Goal: Task Accomplishment & Management: Use online tool/utility

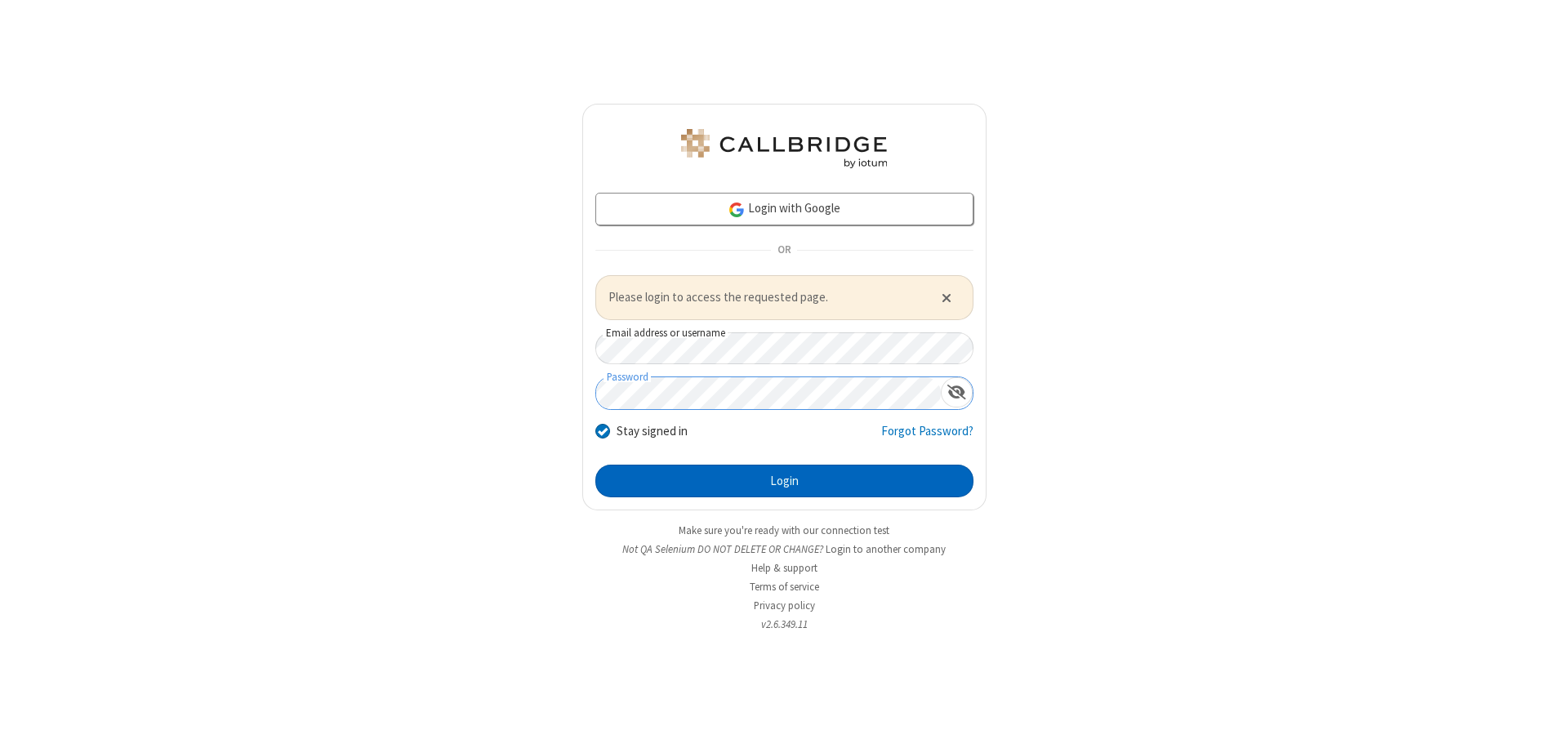
click at [784, 480] on button "Login" at bounding box center [784, 481] width 378 height 33
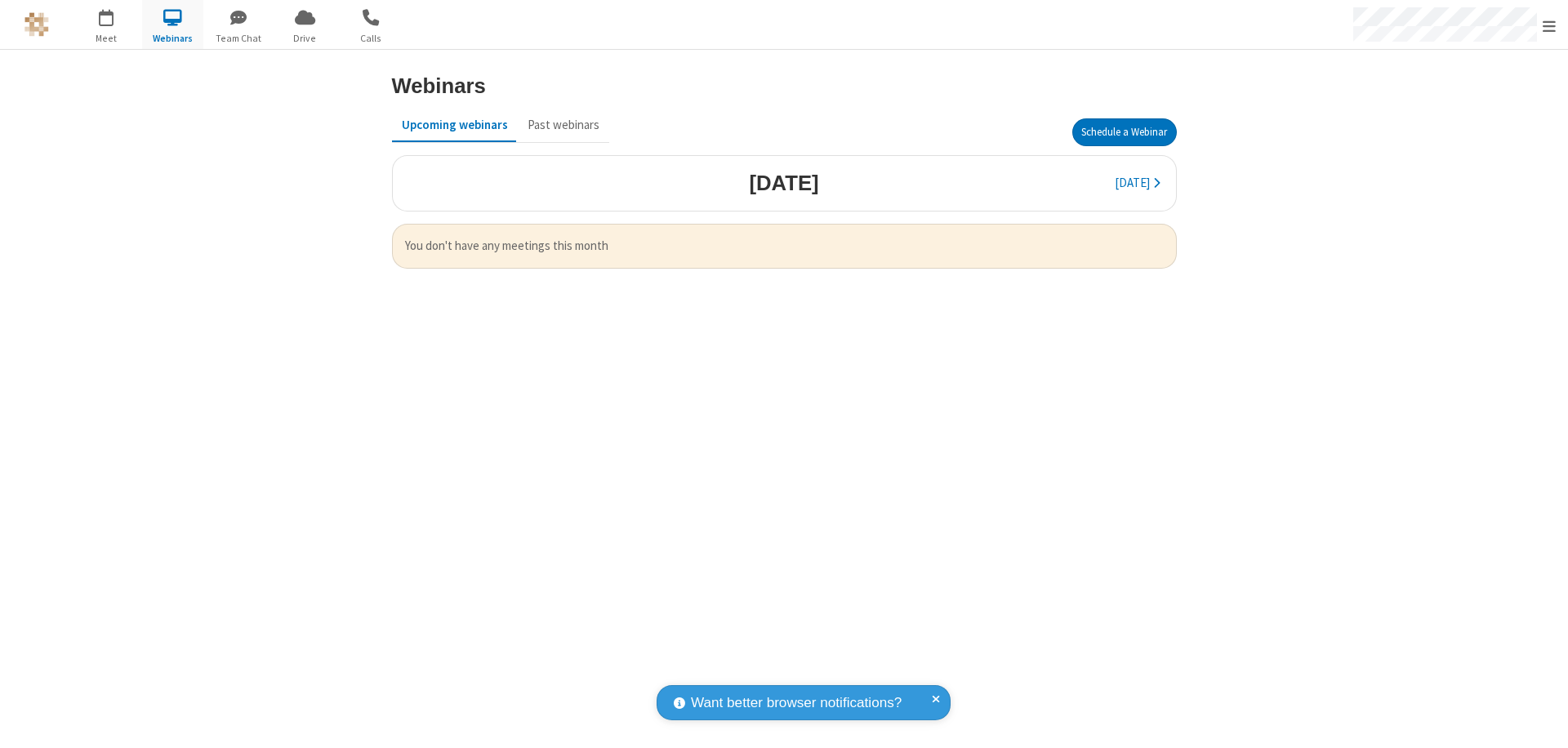
click at [1124, 132] on button "Schedule a Webinar" at bounding box center [1124, 132] width 104 height 28
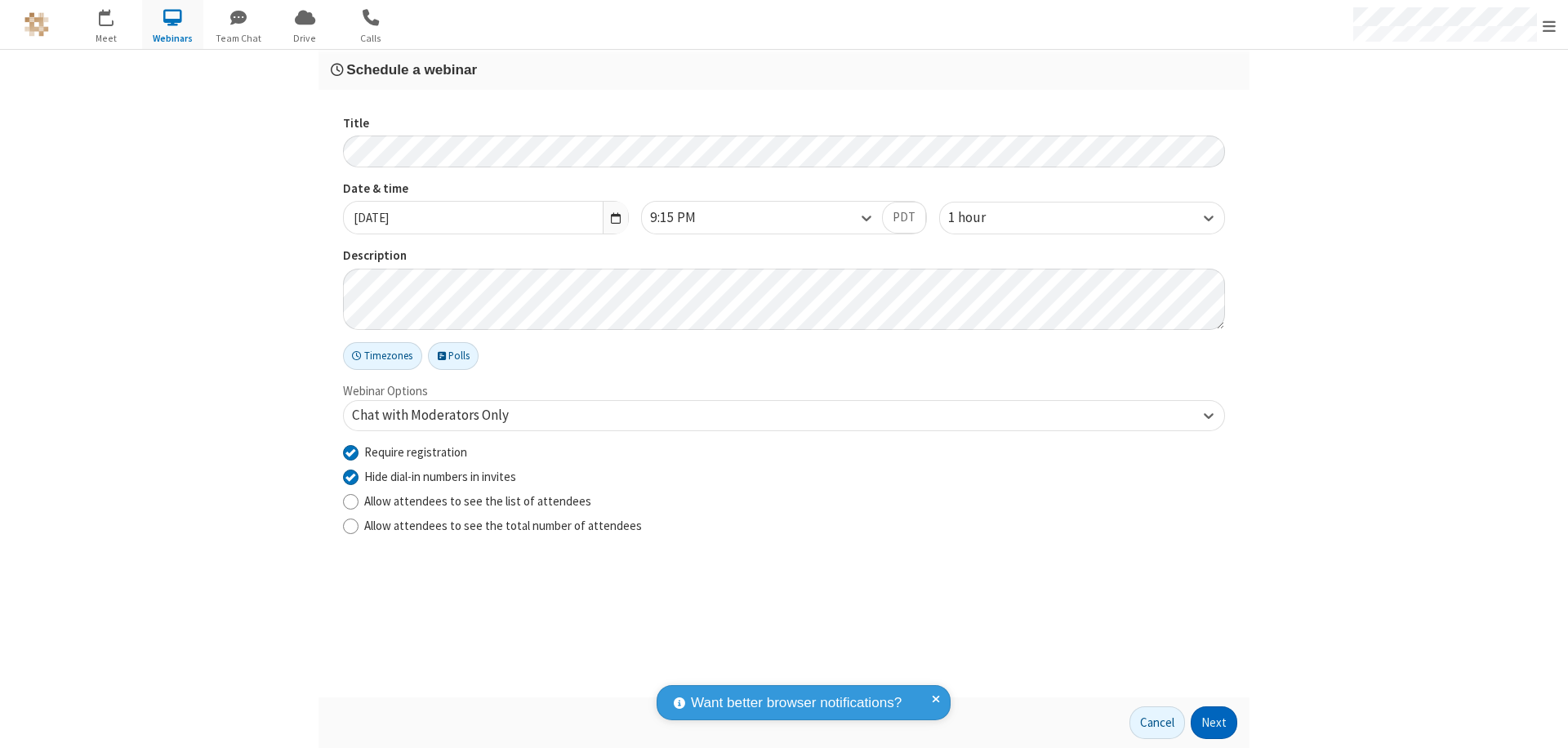
click at [351, 452] on input "Require registration" at bounding box center [351, 452] width 16 height 17
checkbox input "false"
click at [1214, 723] on button "Next" at bounding box center [1214, 723] width 47 height 33
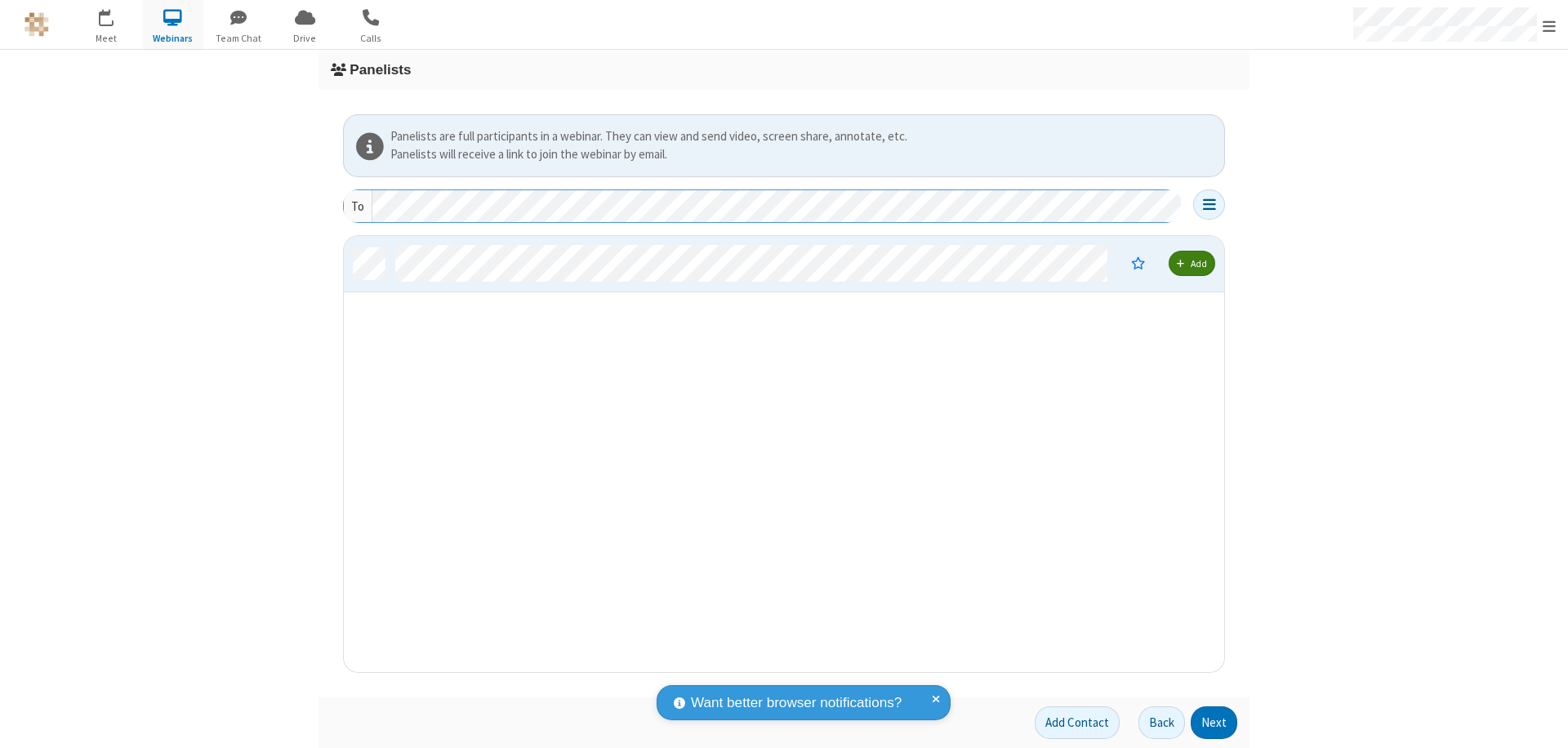
scroll to position [424, 869]
click at [1214, 723] on button "Next" at bounding box center [1214, 723] width 47 height 33
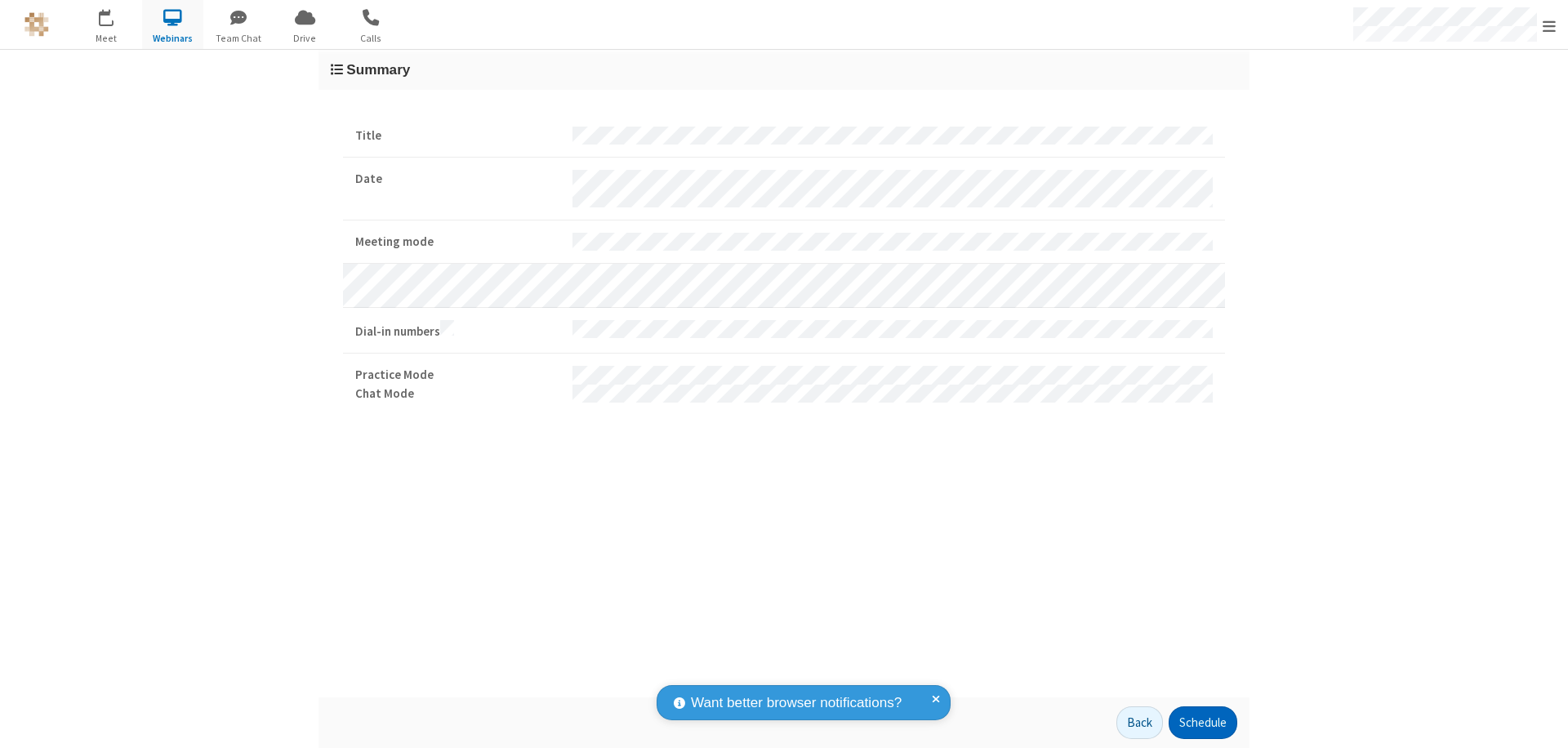
click at [1202, 723] on button "Schedule" at bounding box center [1204, 723] width 69 height 33
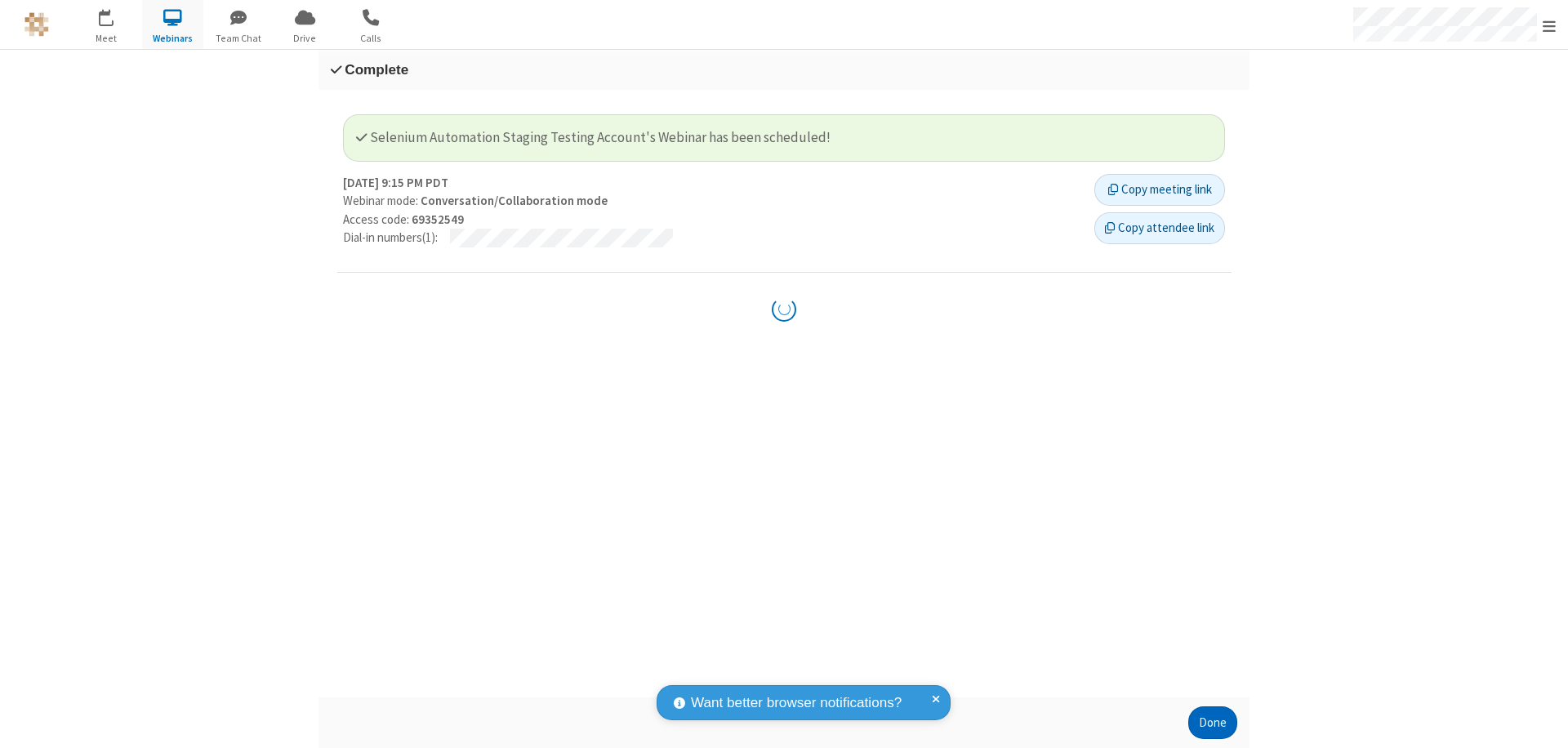
click at [1213, 723] on button "Done" at bounding box center [1213, 723] width 49 height 33
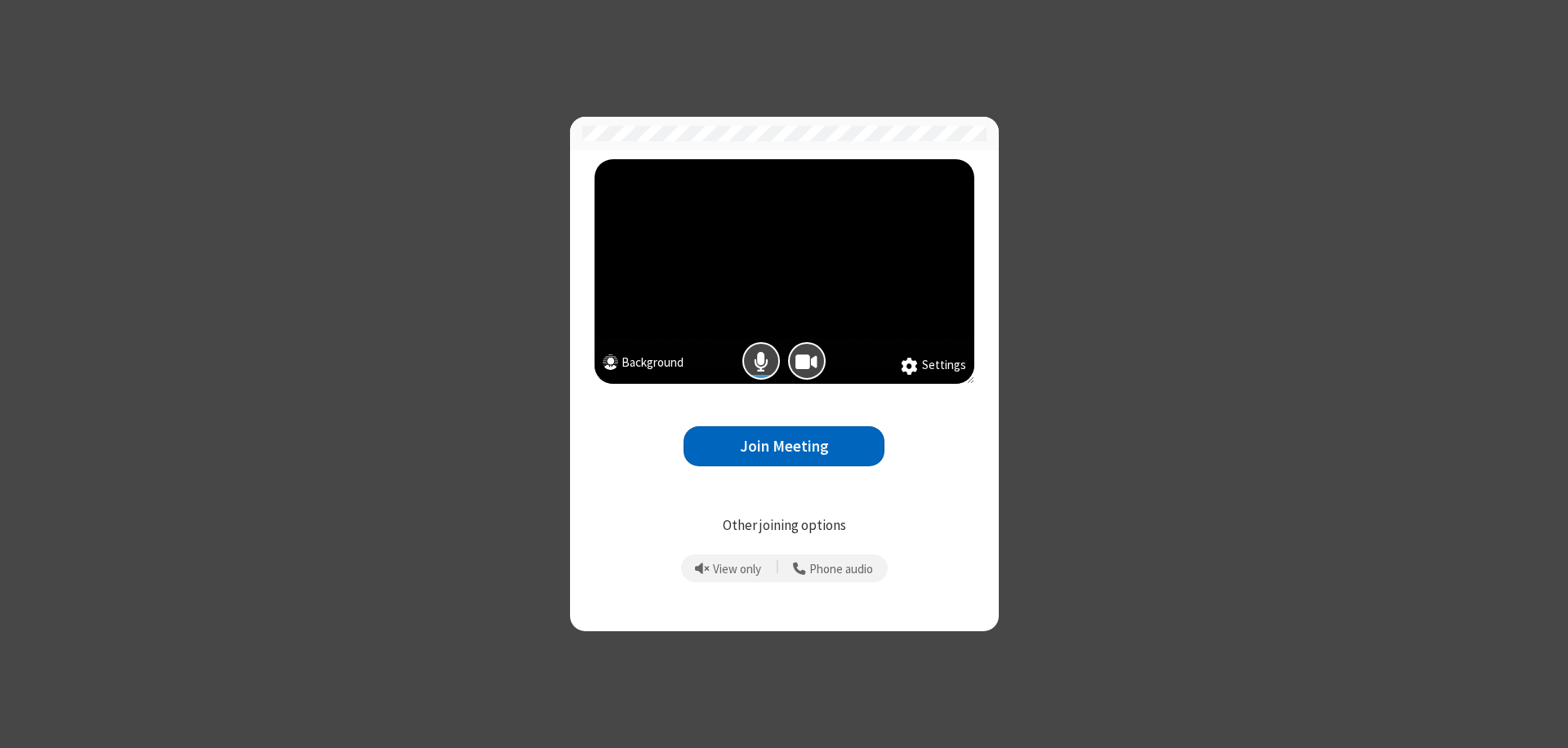
click at [784, 446] on button "Join Meeting" at bounding box center [784, 446] width 201 height 40
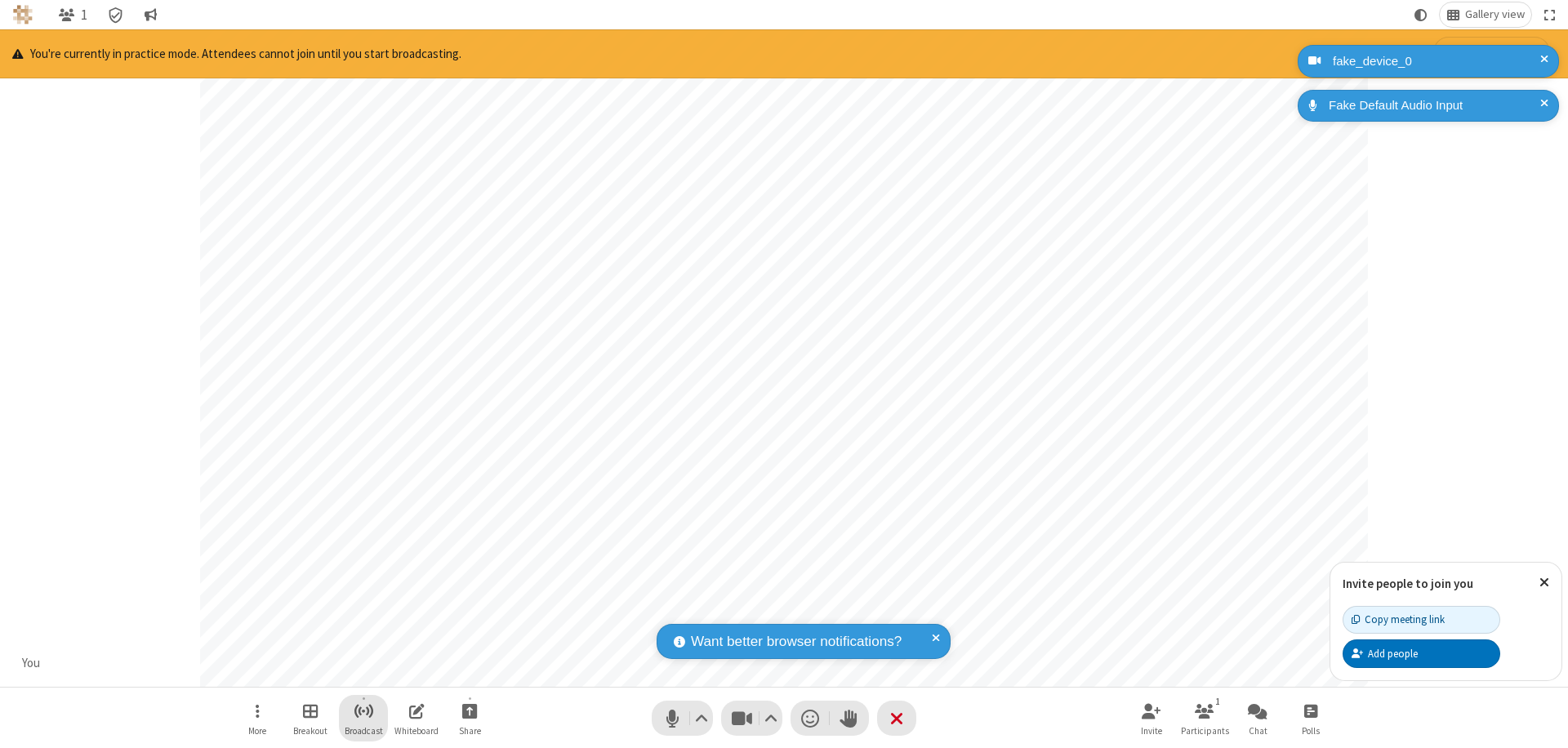
click at [363, 711] on span "Start broadcast" at bounding box center [364, 711] width 21 height 21
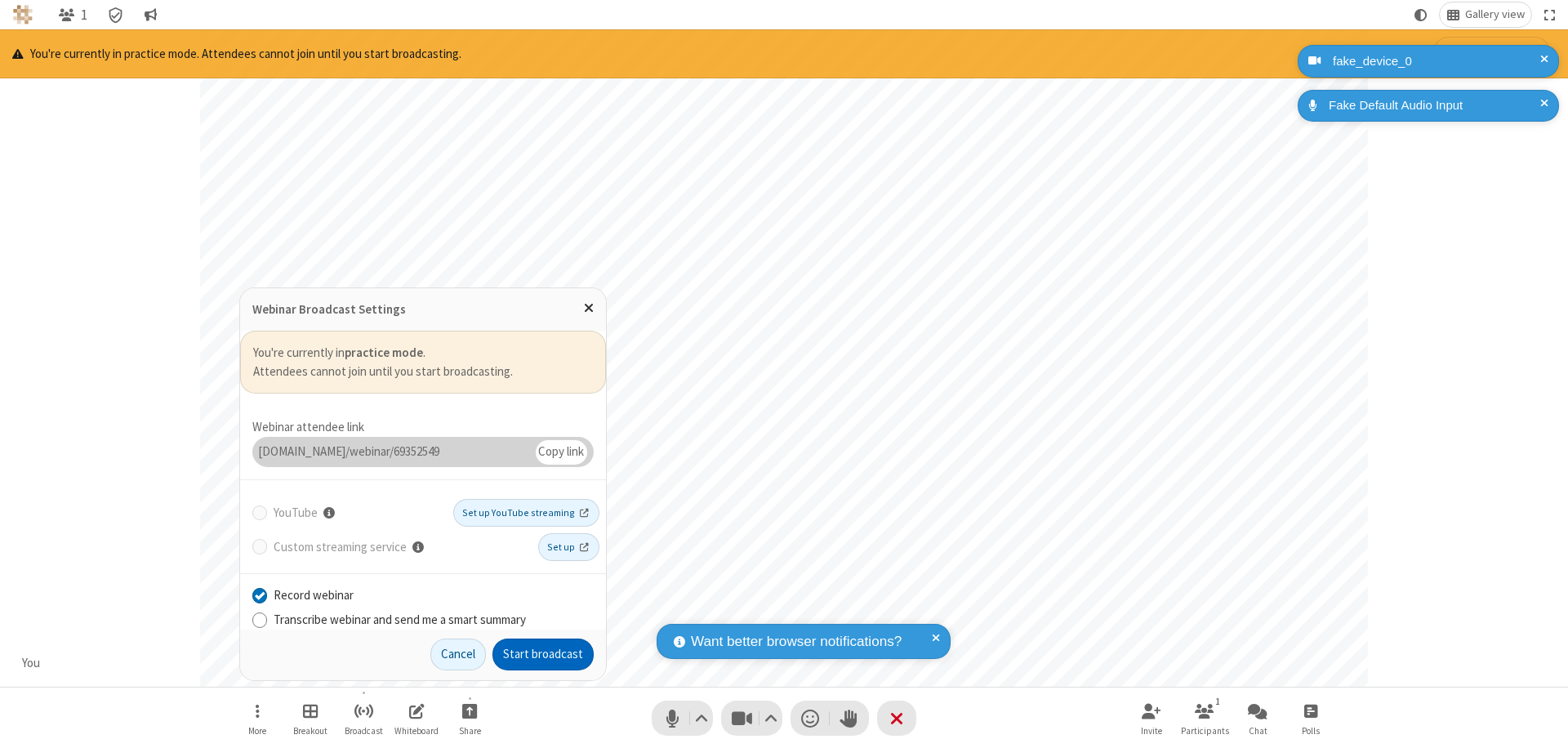
click at [543, 654] on button "Start broadcast" at bounding box center [543, 655] width 101 height 33
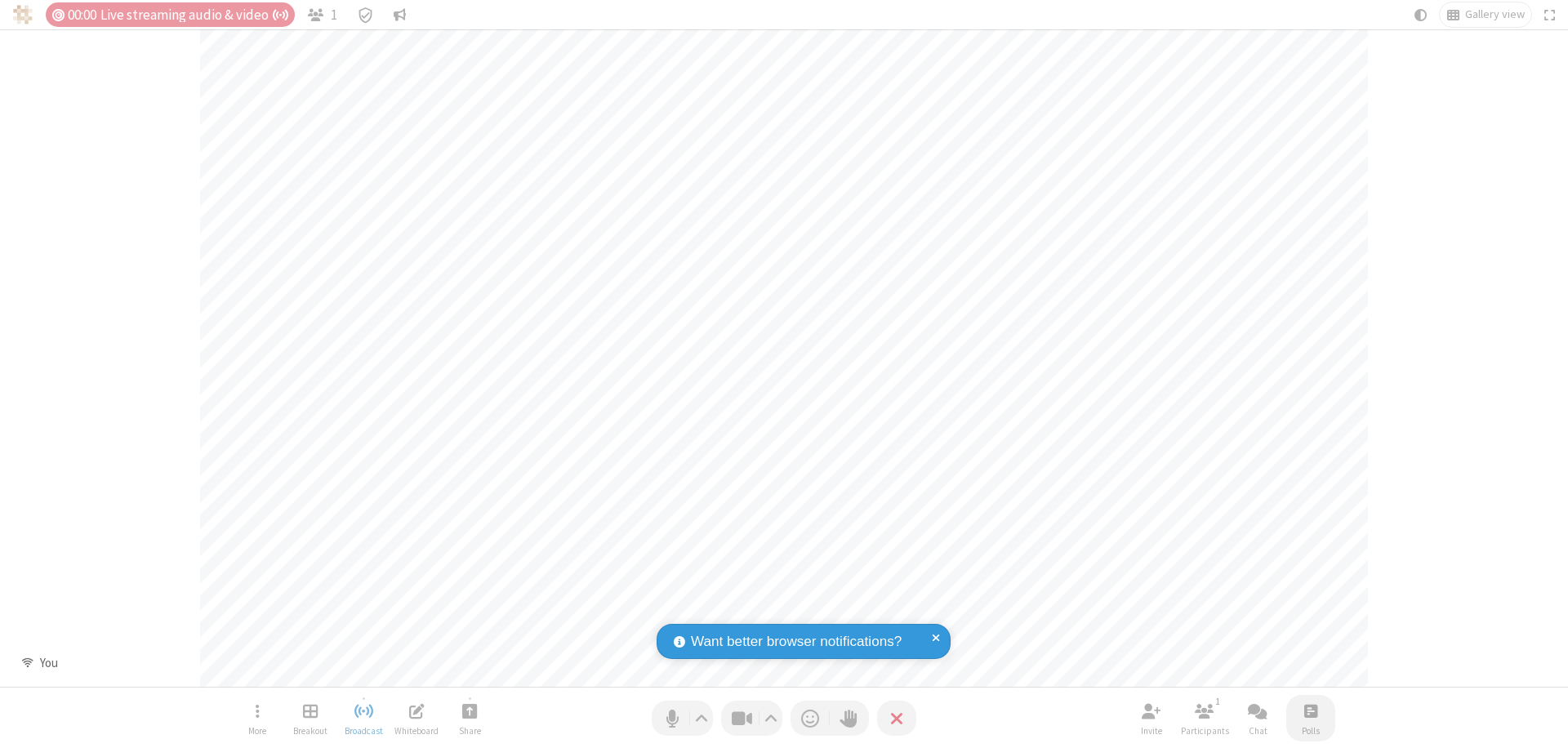
click at [1310, 711] on span "Open poll" at bounding box center [1311, 711] width 13 height 21
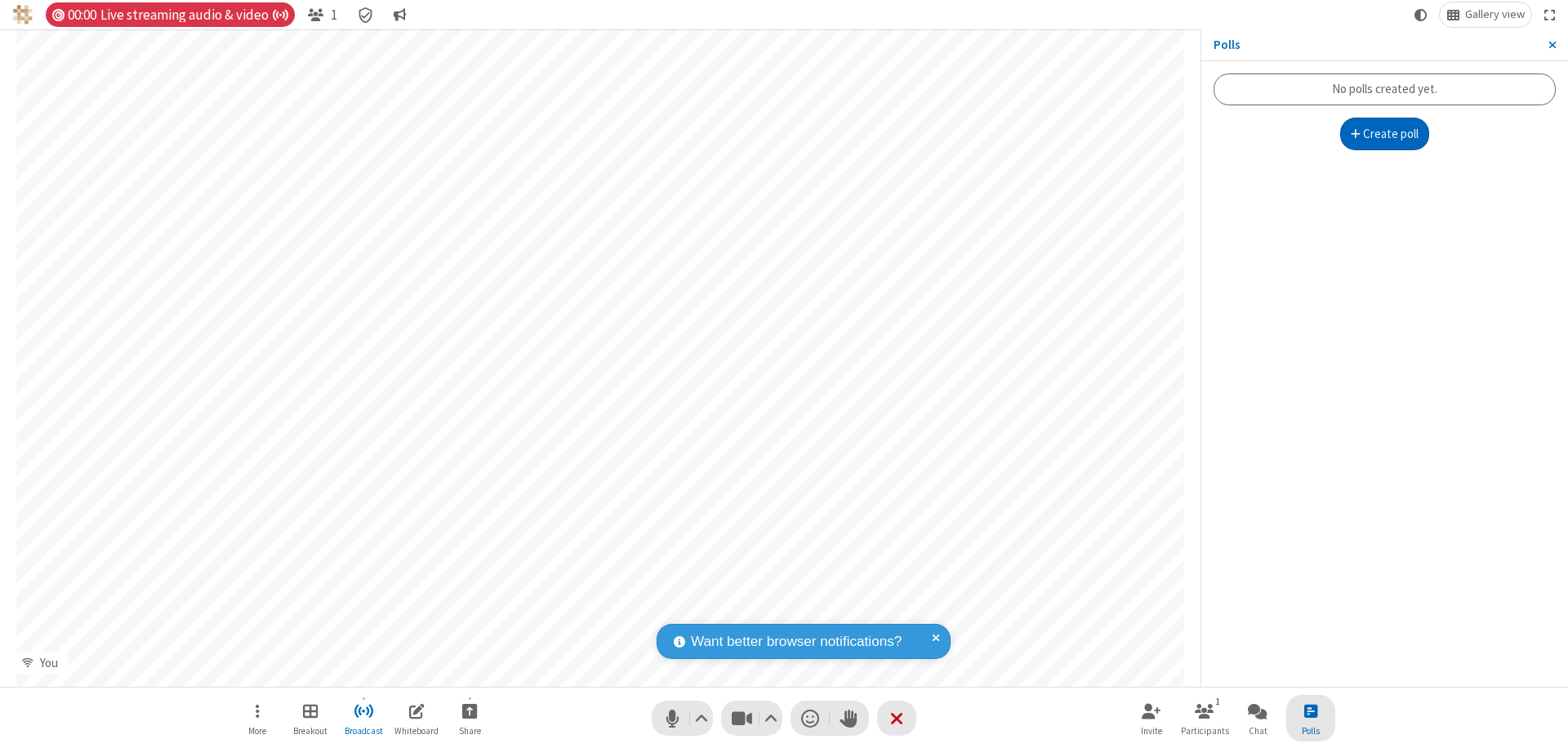
click at [1384, 134] on button "Create poll" at bounding box center [1385, 134] width 89 height 33
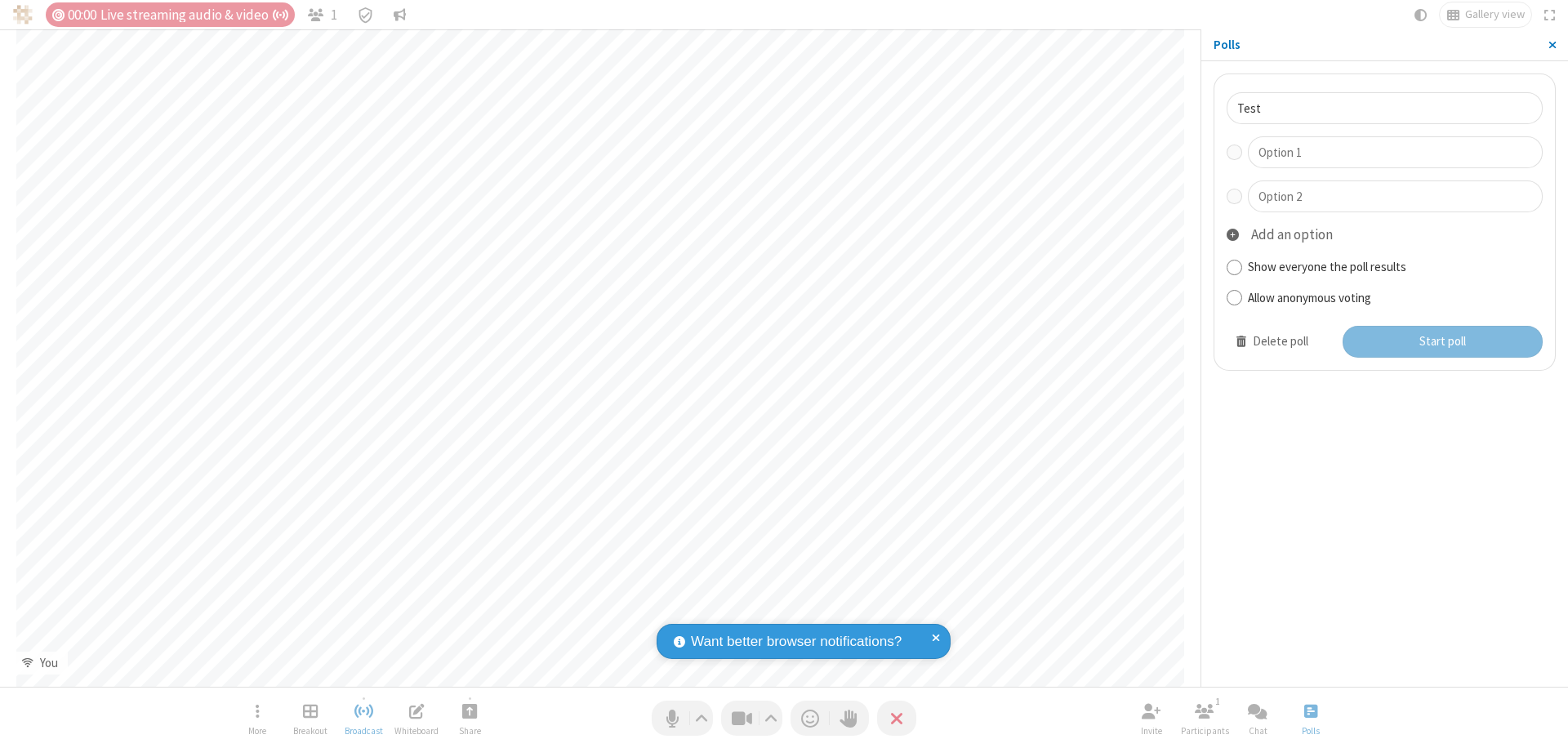
type input "Test"
type input "Yes"
type input "No"
click at [1442, 342] on button "Start poll" at bounding box center [1443, 342] width 201 height 33
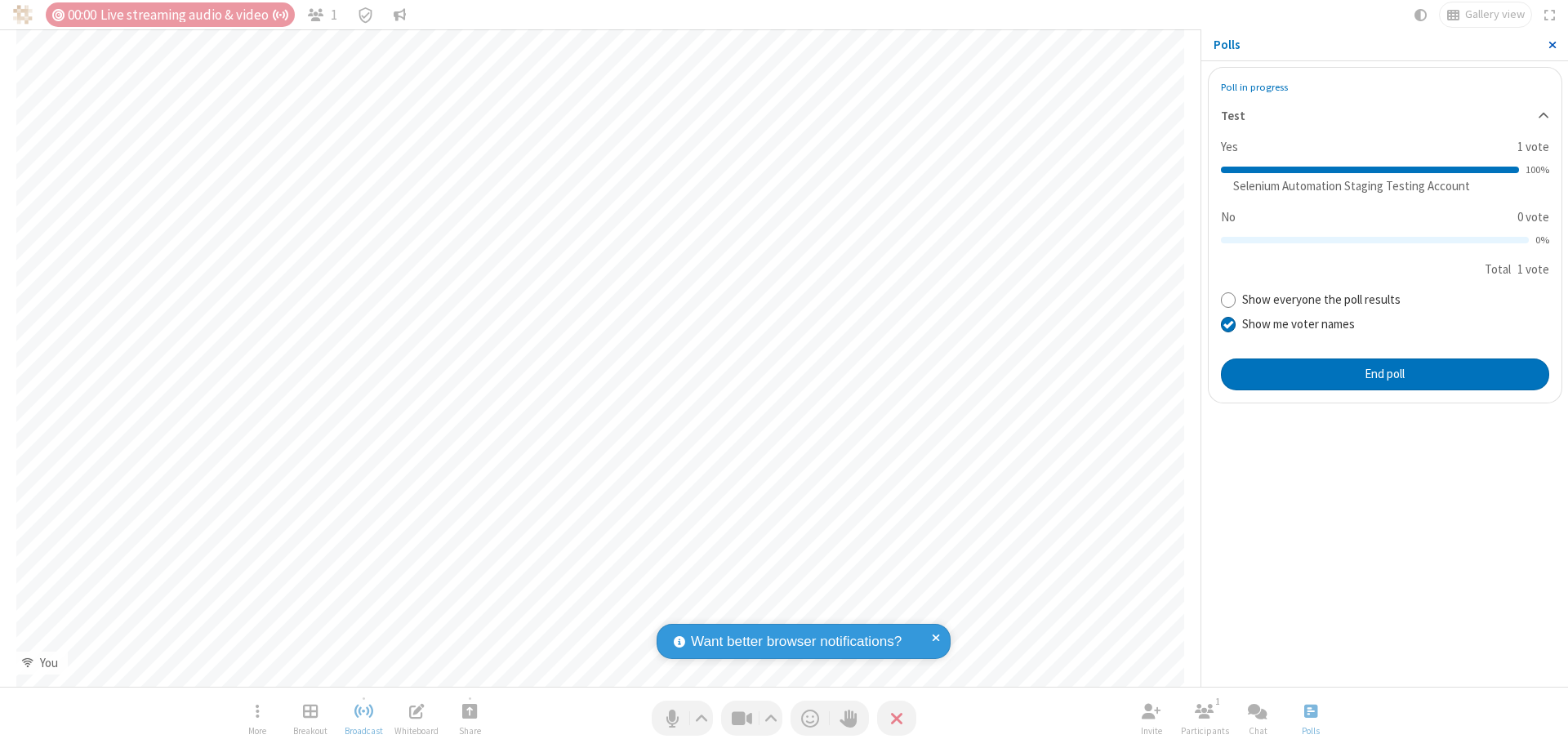
click at [1552, 45] on span "Close sidebar" at bounding box center [1552, 45] width 8 height 13
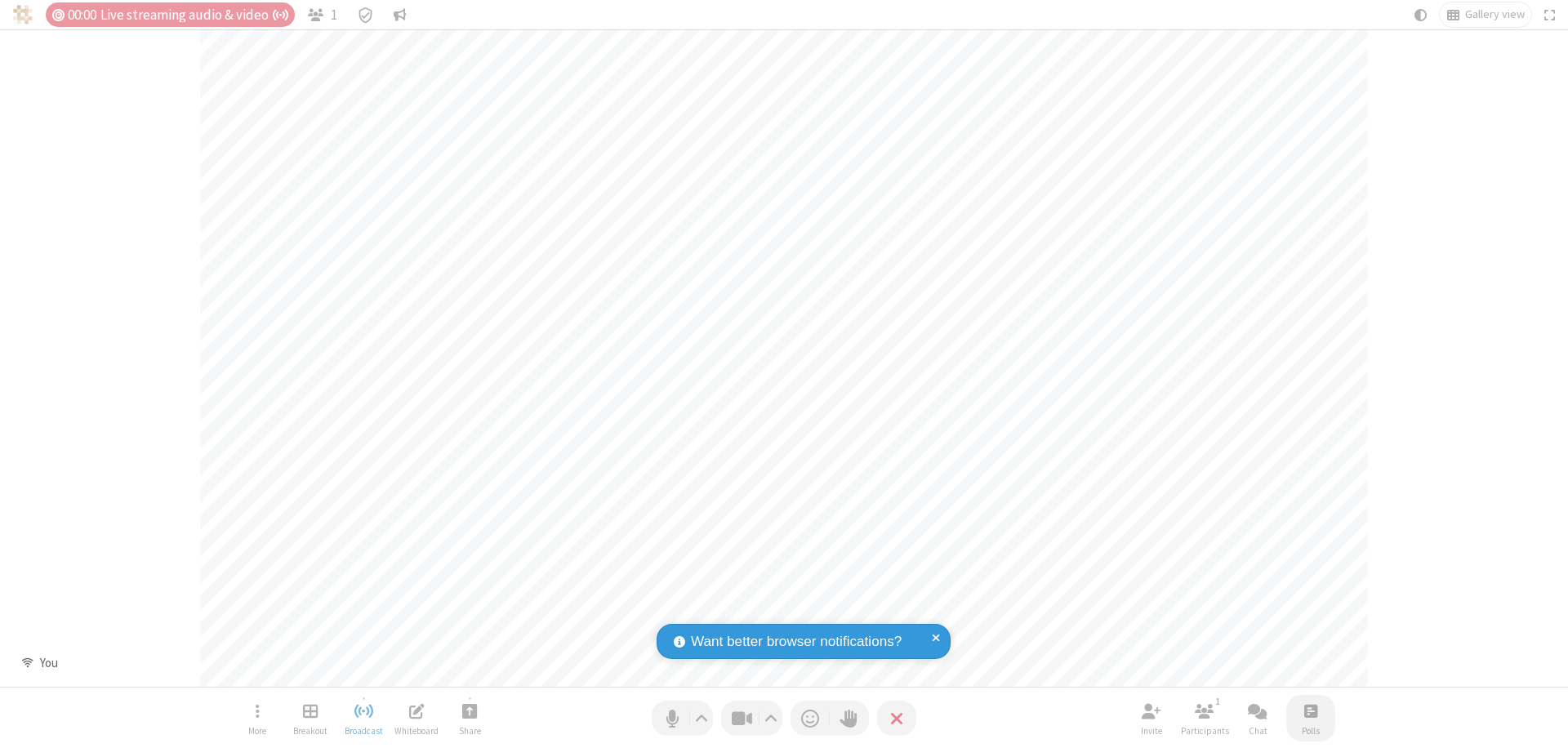
click at [1310, 711] on span "Open poll" at bounding box center [1311, 711] width 13 height 21
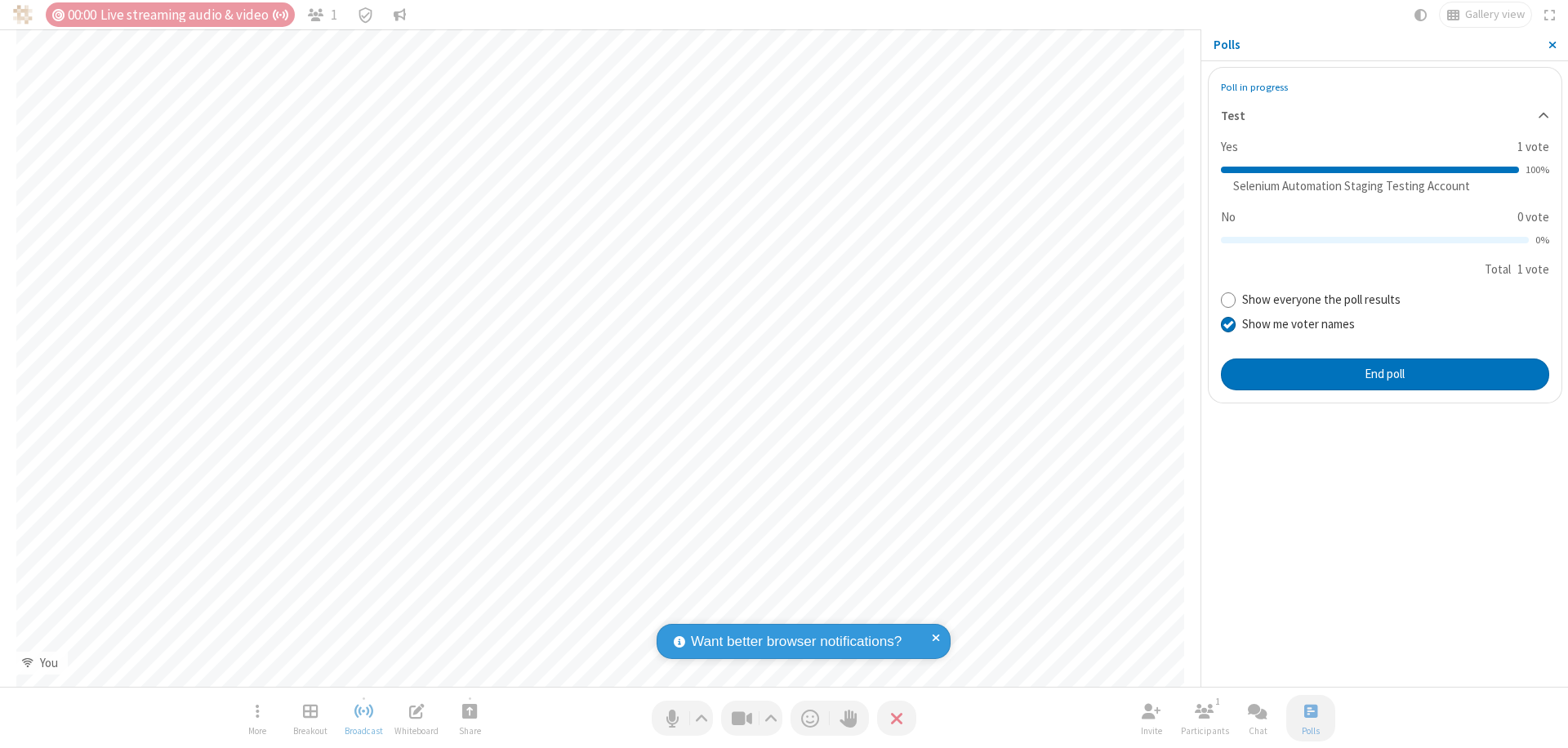
click at [1384, 374] on button "End poll" at bounding box center [1385, 375] width 328 height 33
click at [1552, 45] on span "Close sidebar" at bounding box center [1552, 45] width 8 height 13
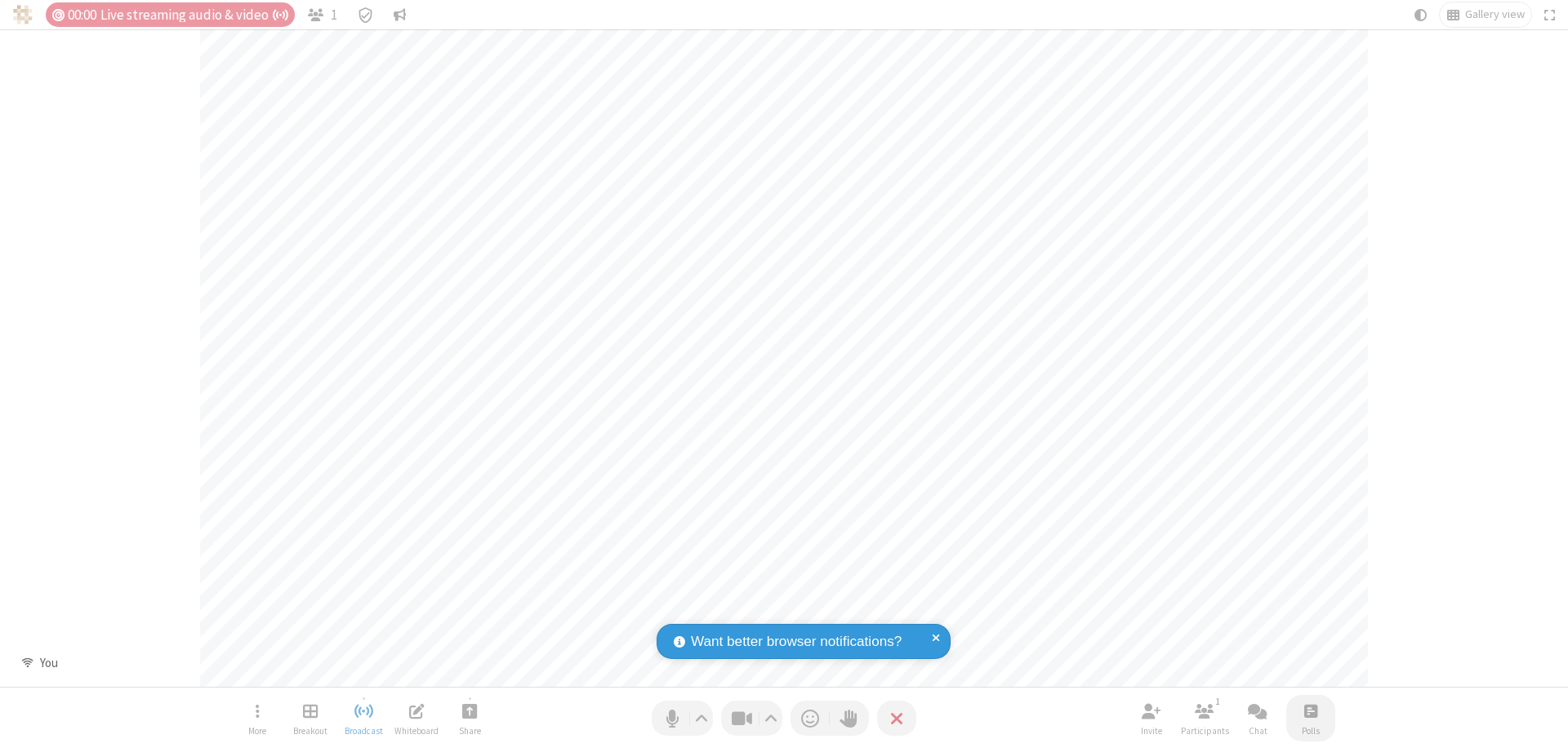
click at [1310, 711] on span "Open poll" at bounding box center [1311, 711] width 13 height 21
